Goal: Find specific page/section: Find specific page/section

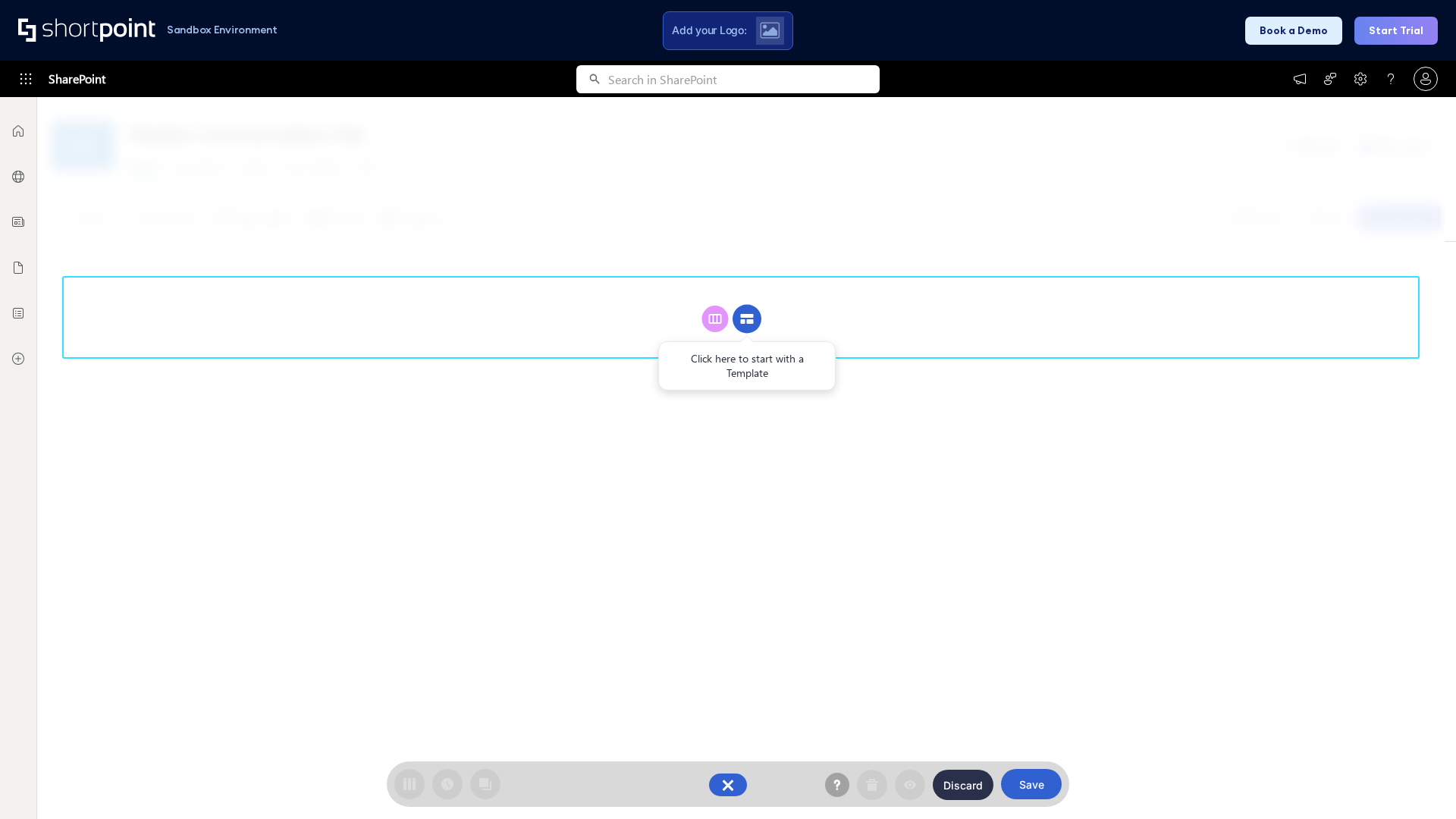
click at [747, 304] on circle at bounding box center [747, 319] width 29 height 29
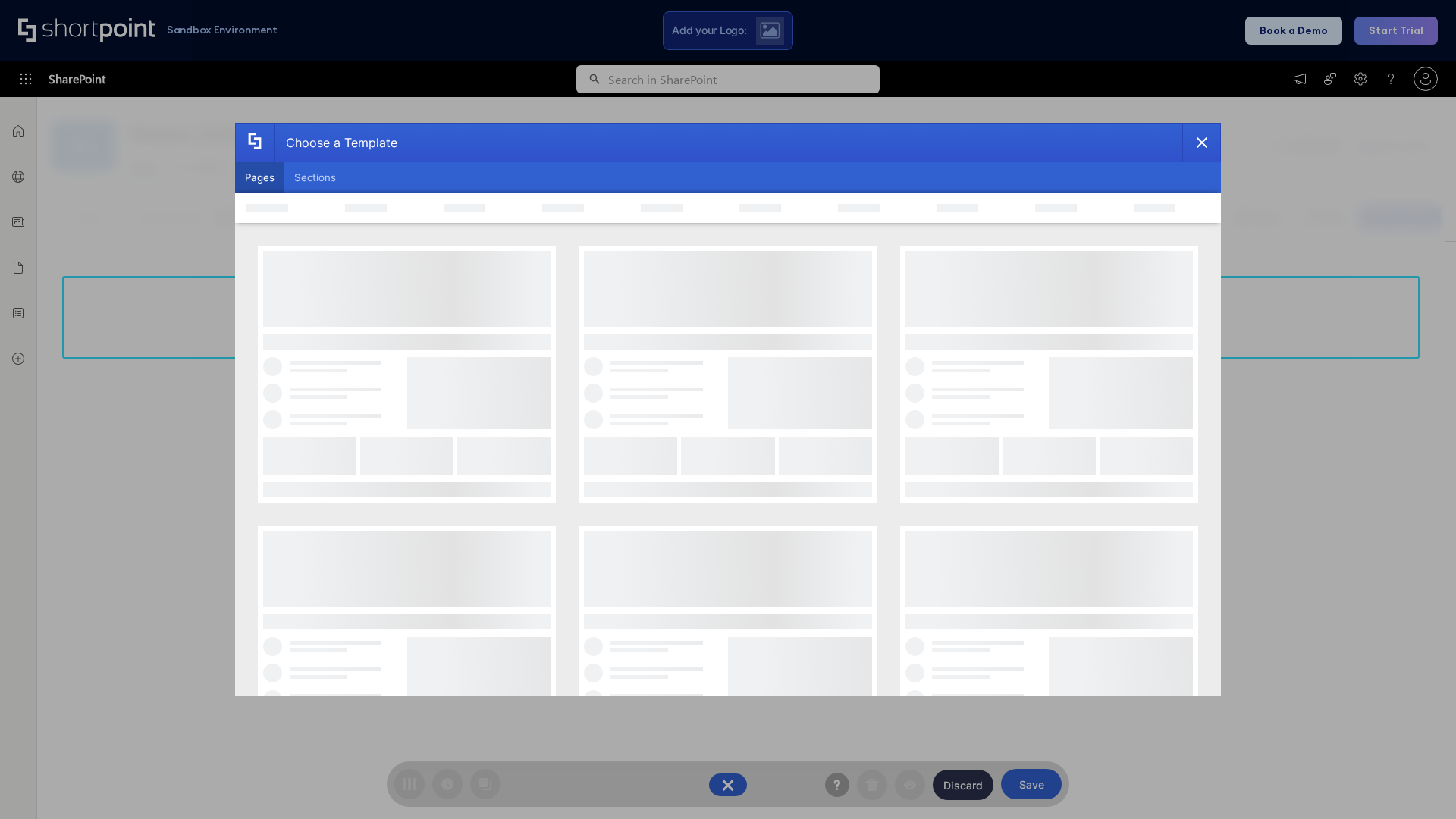
scroll to position [208, 0]
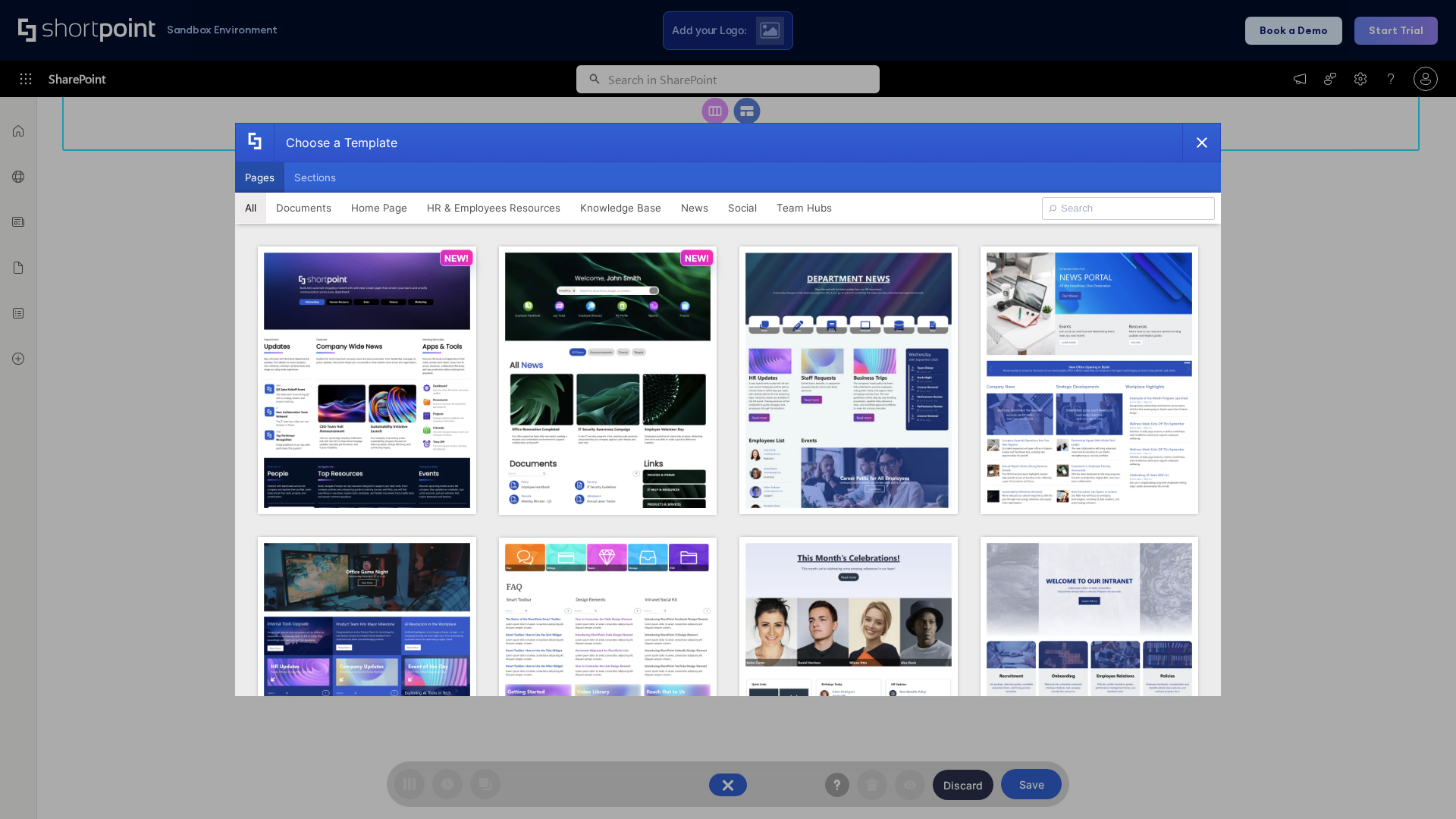
click at [259, 178] on button "Pages" at bounding box center [259, 178] width 49 height 30
type input "HR 1"
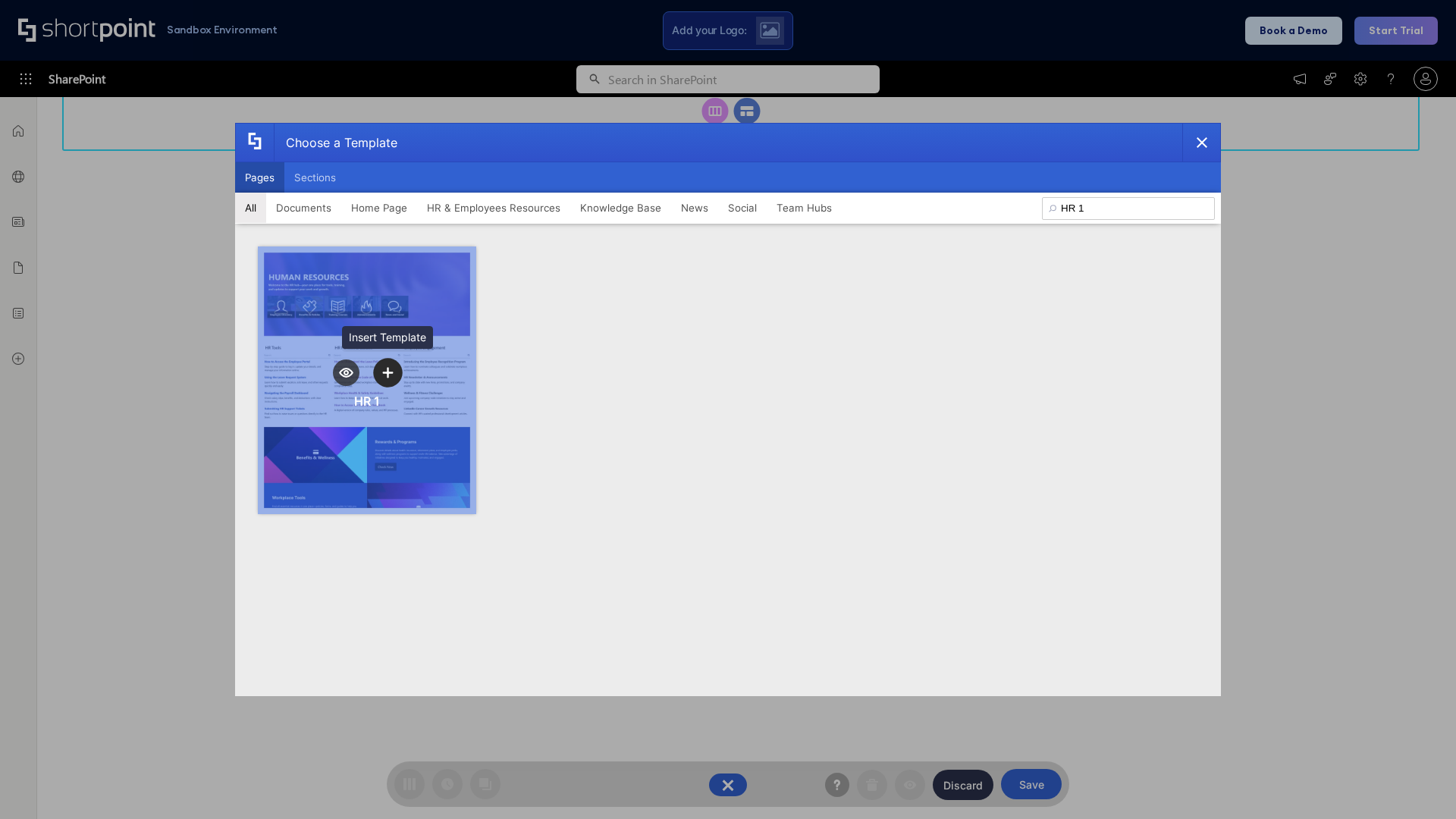
click at [387, 372] on icon "template selector" at bounding box center [387, 372] width 11 height 11
